Goal: Find specific page/section: Find specific page/section

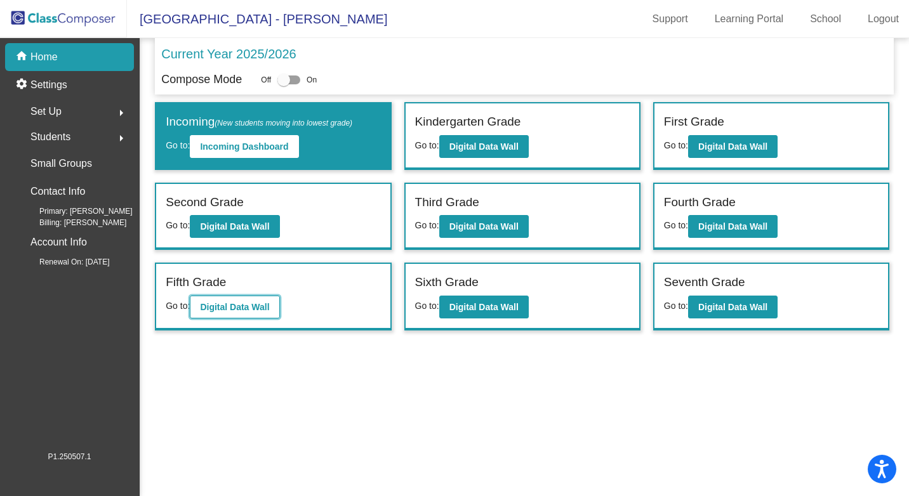
click at [220, 302] on b "Digital Data Wall" at bounding box center [234, 307] width 69 height 10
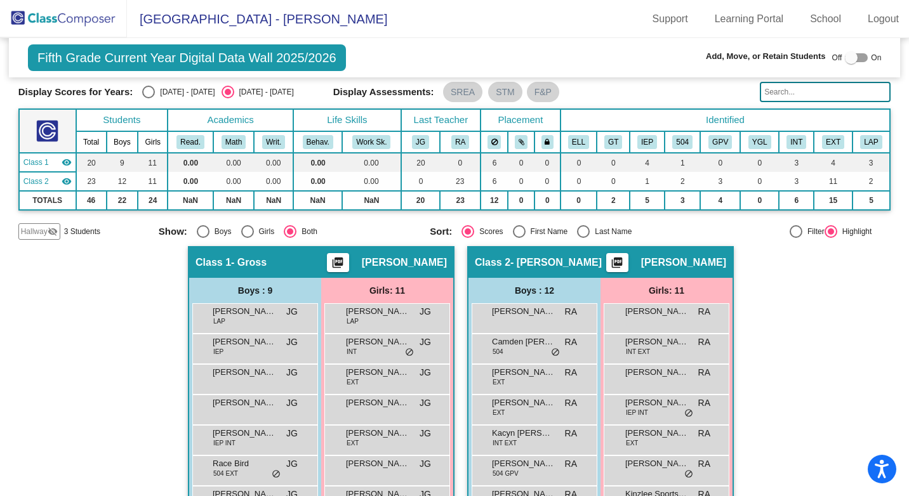
scroll to position [63, 0]
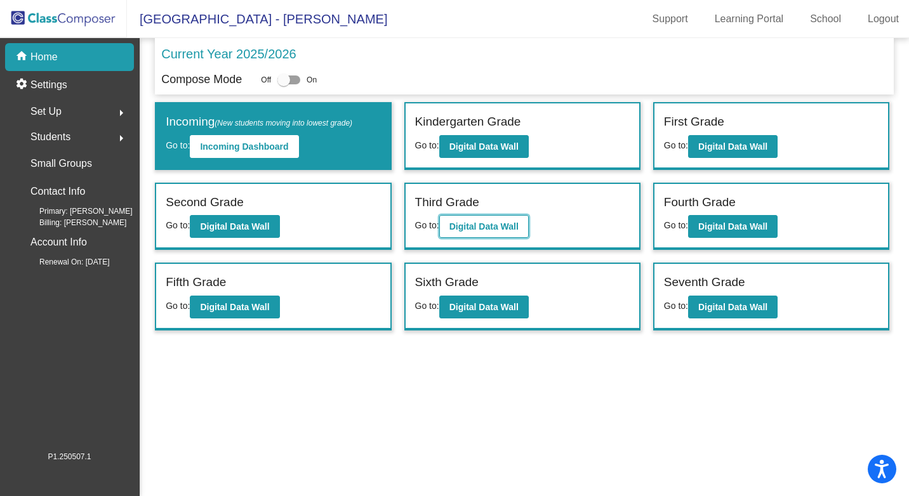
click at [465, 223] on b "Digital Data Wall" at bounding box center [483, 226] width 69 height 10
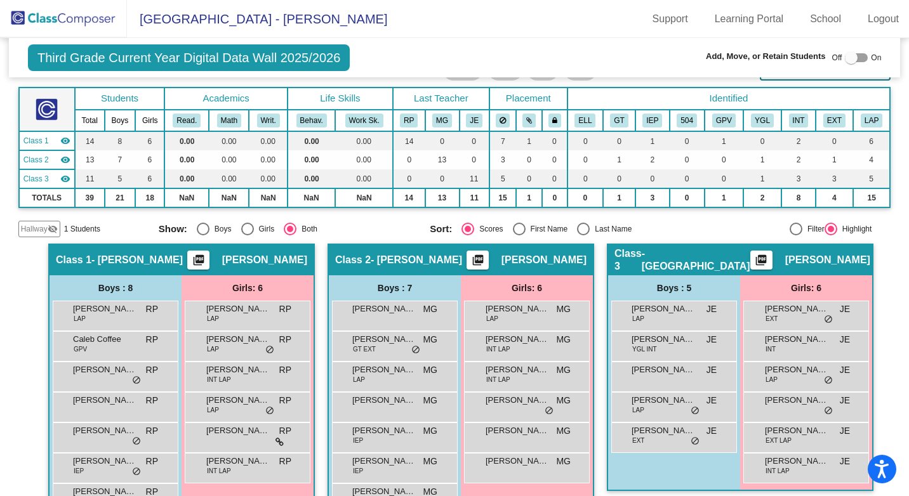
scroll to position [63, 0]
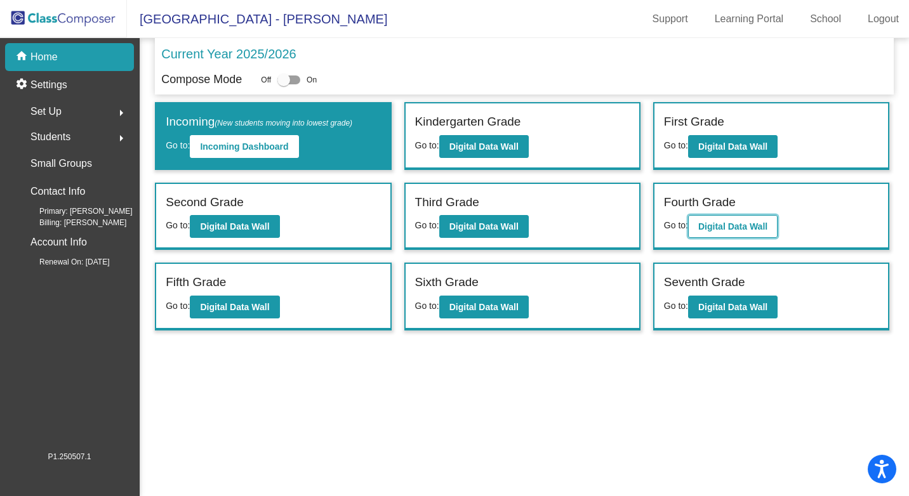
click at [706, 224] on b "Digital Data Wall" at bounding box center [732, 226] width 69 height 10
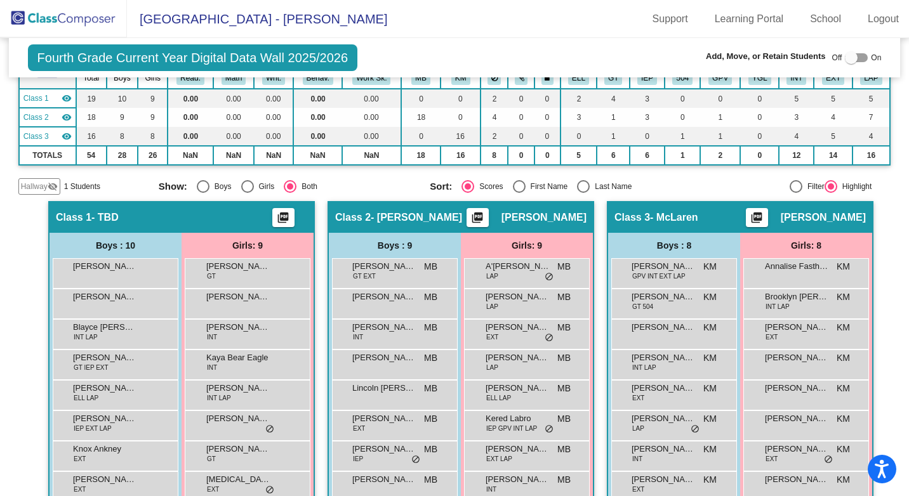
scroll to position [127, 0]
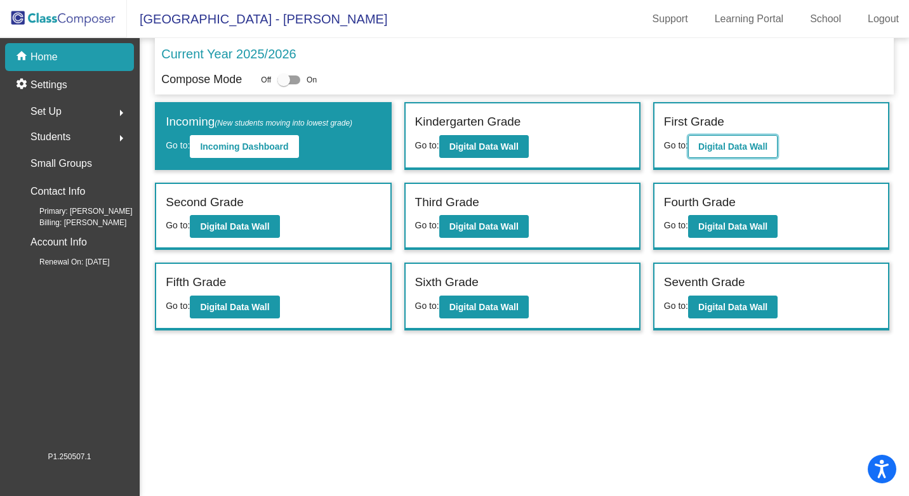
click at [735, 147] on b "Digital Data Wall" at bounding box center [732, 147] width 69 height 10
